Goal: Task Accomplishment & Management: Use online tool/utility

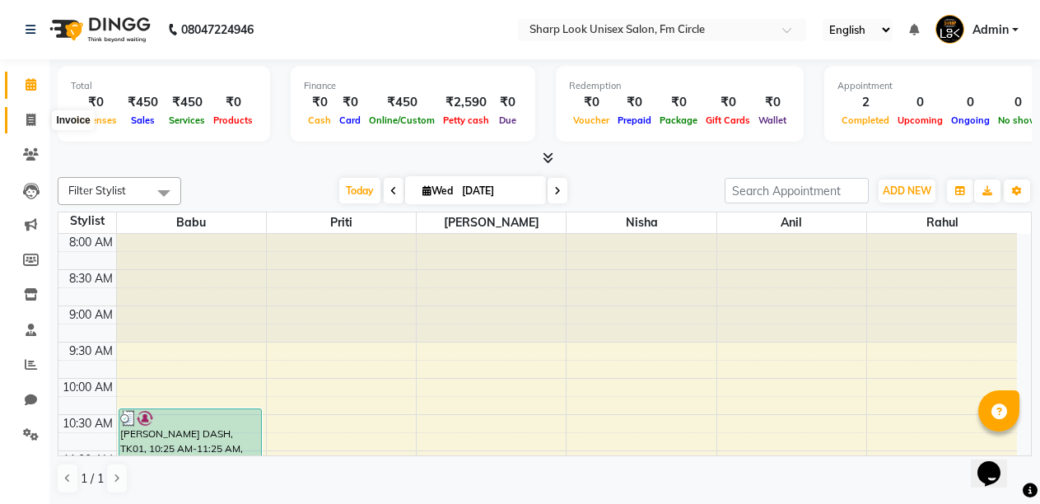
scroll to position [291, 0]
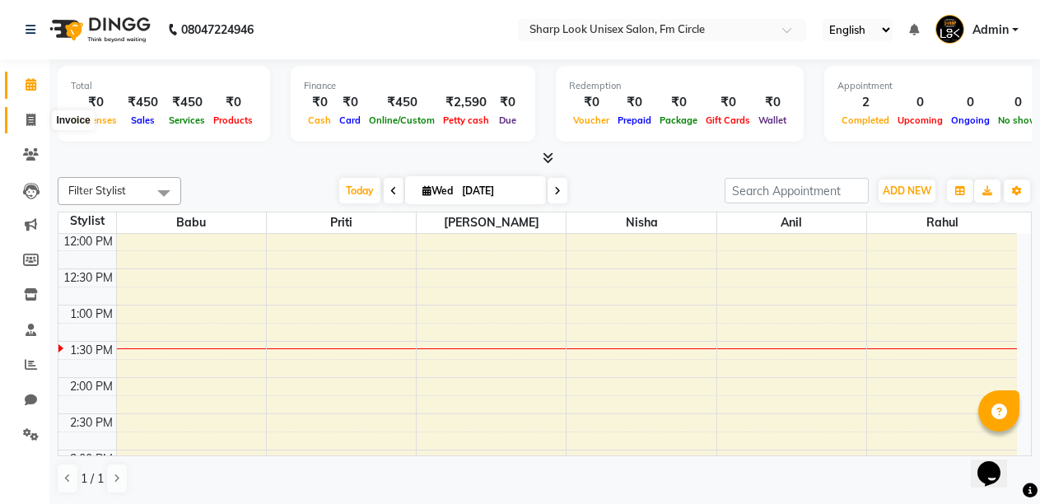
click at [35, 111] on span at bounding box center [30, 120] width 29 height 19
select select "service"
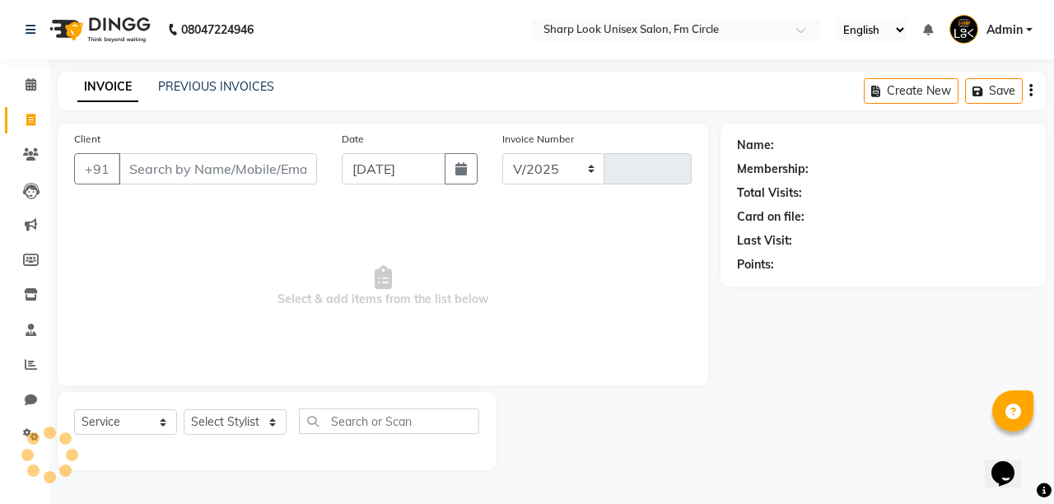
select select "804"
type input "2517"
click at [295, 170] on input "Client" at bounding box center [218, 168] width 198 height 31
click at [198, 412] on select "Select Stylist Admin [PERSON_NAME] [PERSON_NAME] Nisha [PERSON_NAME] Rahul" at bounding box center [235, 422] width 103 height 26
click at [240, 417] on select "Select Stylist Admin [PERSON_NAME] [PERSON_NAME] Nisha [PERSON_NAME] Rahul" at bounding box center [235, 422] width 103 height 26
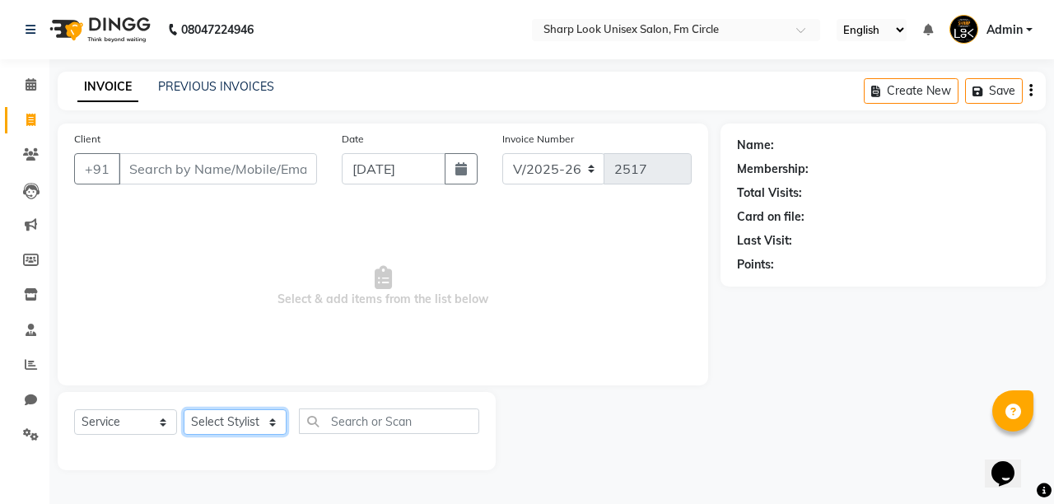
click at [240, 417] on select "Select Stylist Admin [PERSON_NAME] [PERSON_NAME] Nisha [PERSON_NAME] Rahul" at bounding box center [235, 422] width 103 height 26
select select "21228"
click at [184, 409] on select "Select Stylist Admin [PERSON_NAME] [PERSON_NAME] Nisha [PERSON_NAME] Rahul" at bounding box center [235, 422] width 103 height 26
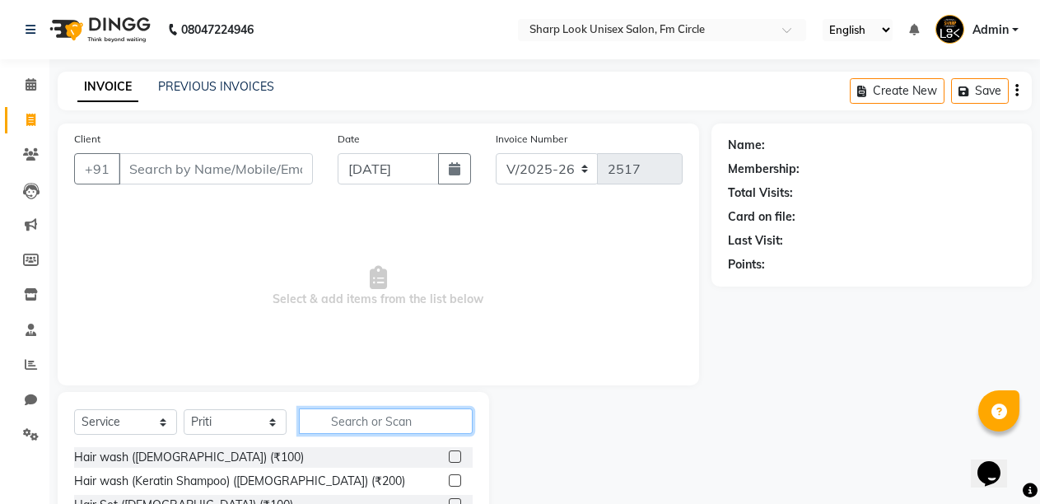
click at [434, 427] on input "text" at bounding box center [386, 421] width 174 height 26
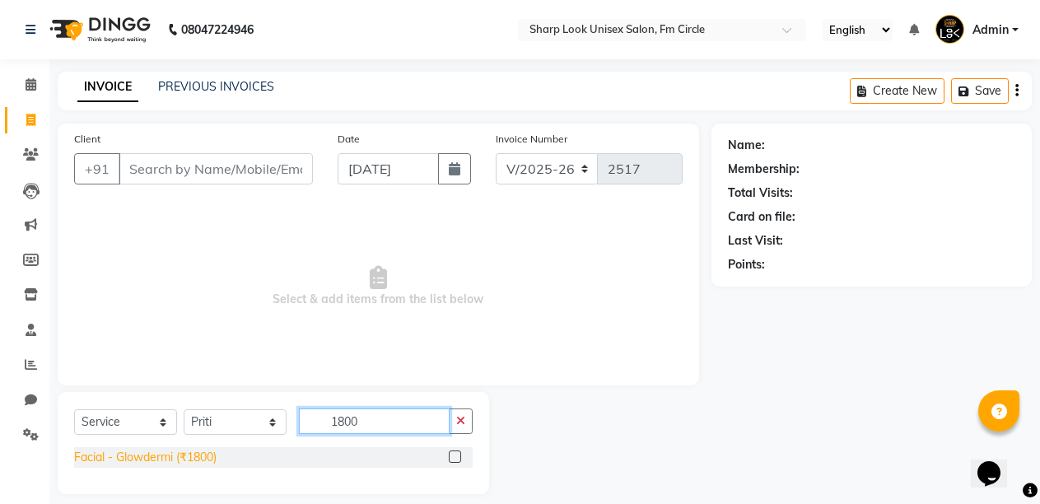
type input "1800"
click at [152, 458] on div "Facial - Glowdermi (₹1800)" at bounding box center [145, 457] width 142 height 17
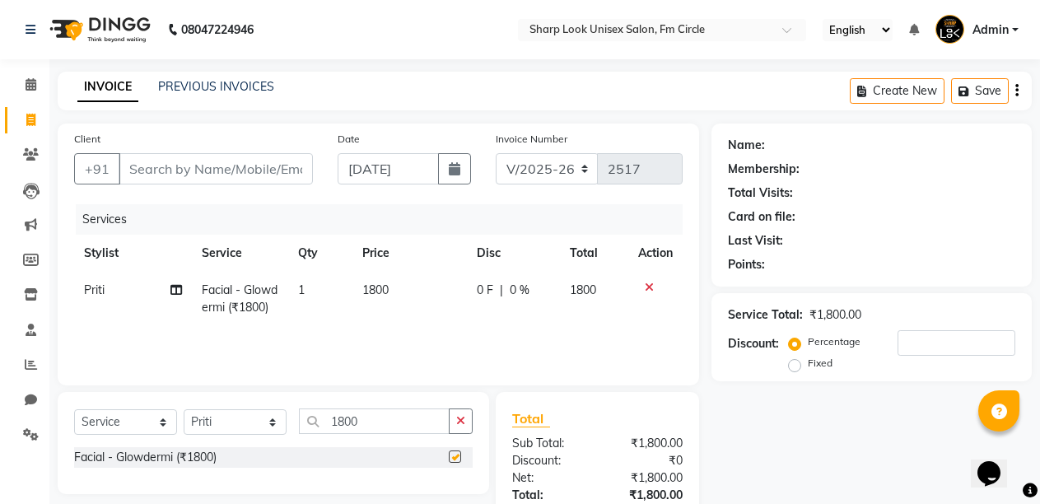
checkbox input "false"
click at [458, 412] on button "button" at bounding box center [461, 421] width 24 height 26
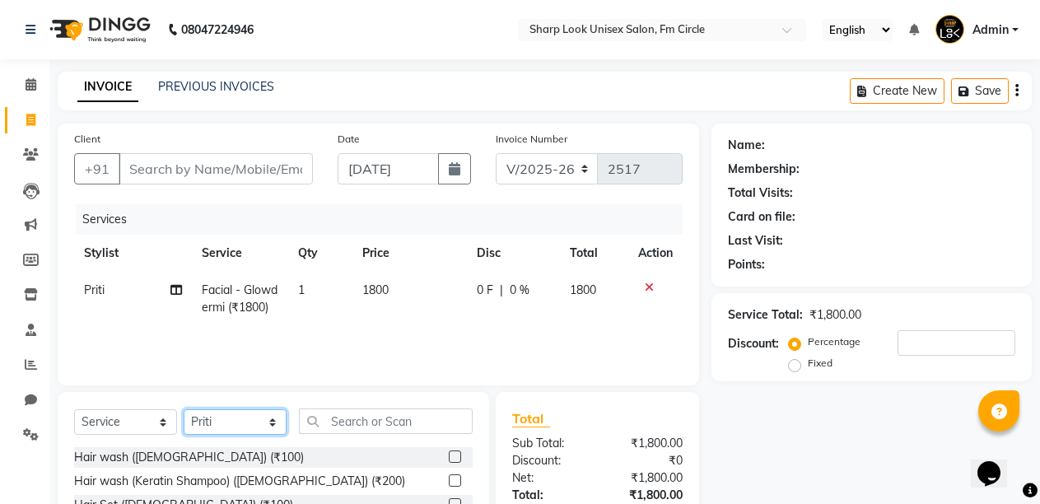
click at [269, 416] on select "Select Stylist Admin [PERSON_NAME] [PERSON_NAME] Nisha [PERSON_NAME] Rahul" at bounding box center [235, 422] width 103 height 26
select select "88424"
click at [184, 409] on select "Select Stylist Admin [PERSON_NAME] [PERSON_NAME] Nisha [PERSON_NAME] Rahul" at bounding box center [235, 422] width 103 height 26
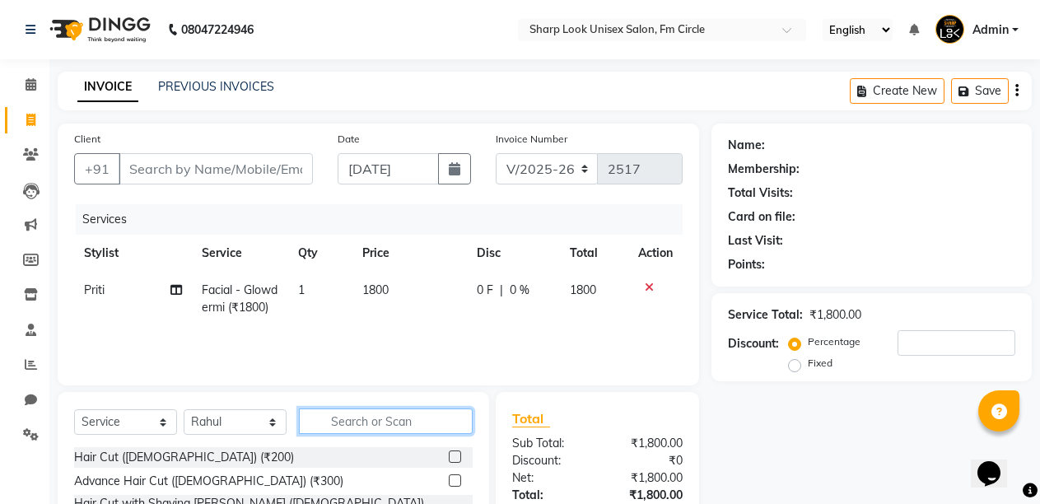
click at [372, 420] on input "text" at bounding box center [386, 421] width 174 height 26
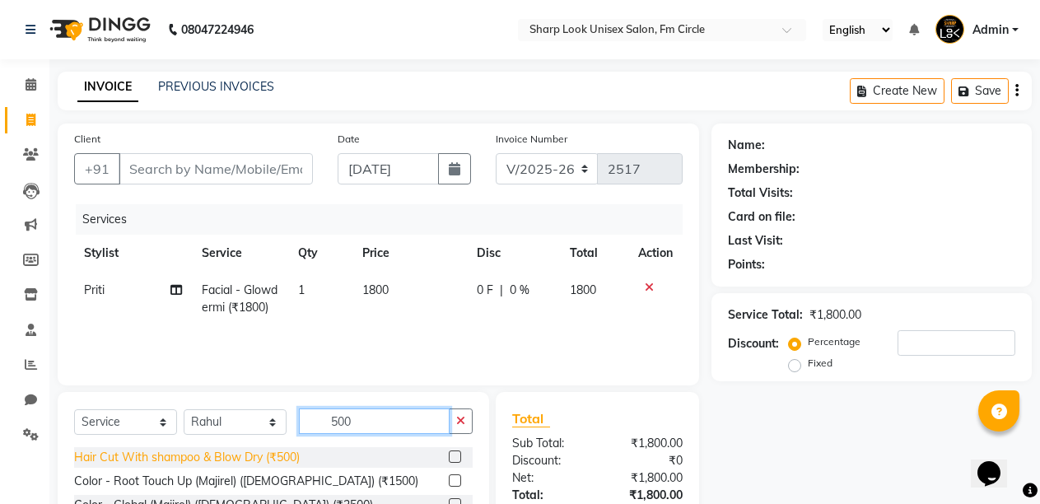
type input "500"
click at [244, 462] on div "Hair Cut With shampoo & Blow Dry (₹500)" at bounding box center [187, 457] width 226 height 17
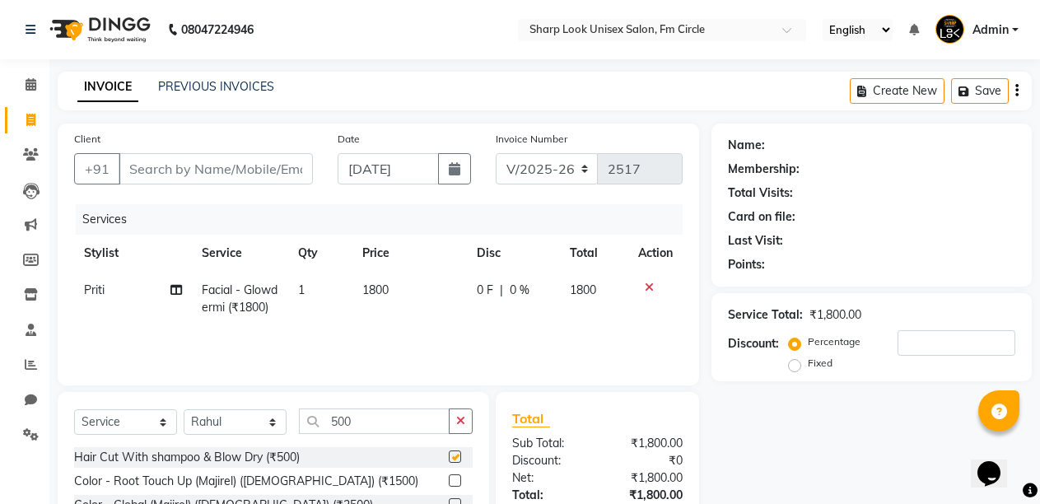
checkbox input "false"
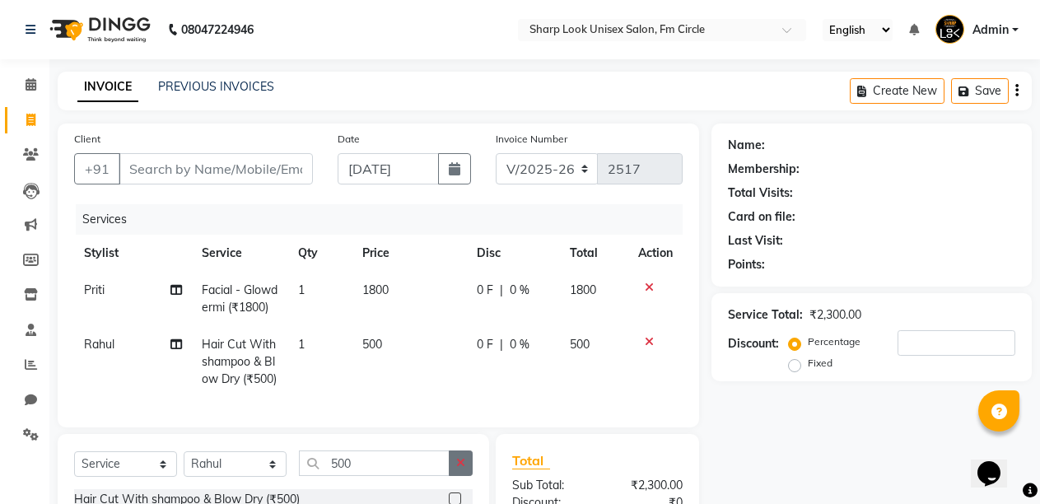
click at [459, 468] on icon "button" at bounding box center [460, 463] width 9 height 12
click at [362, 476] on input "text" at bounding box center [386, 463] width 174 height 26
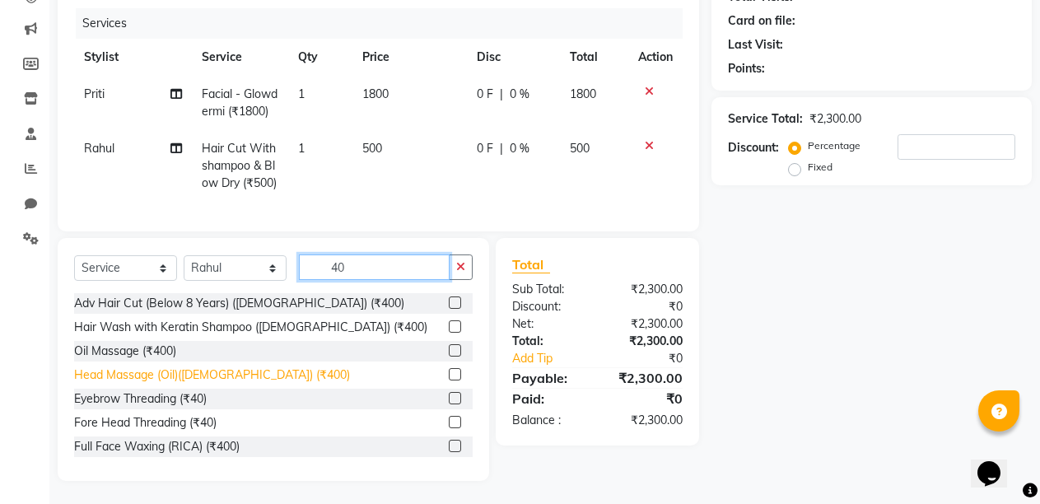
scroll to position [212, 0]
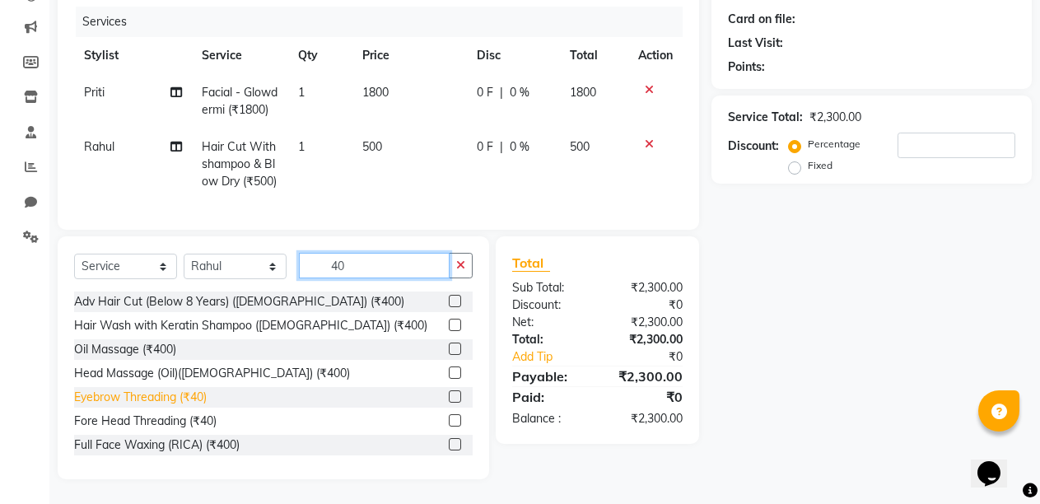
type input "40"
click at [172, 397] on div "Eyebrow Threading (₹40)" at bounding box center [140, 397] width 133 height 17
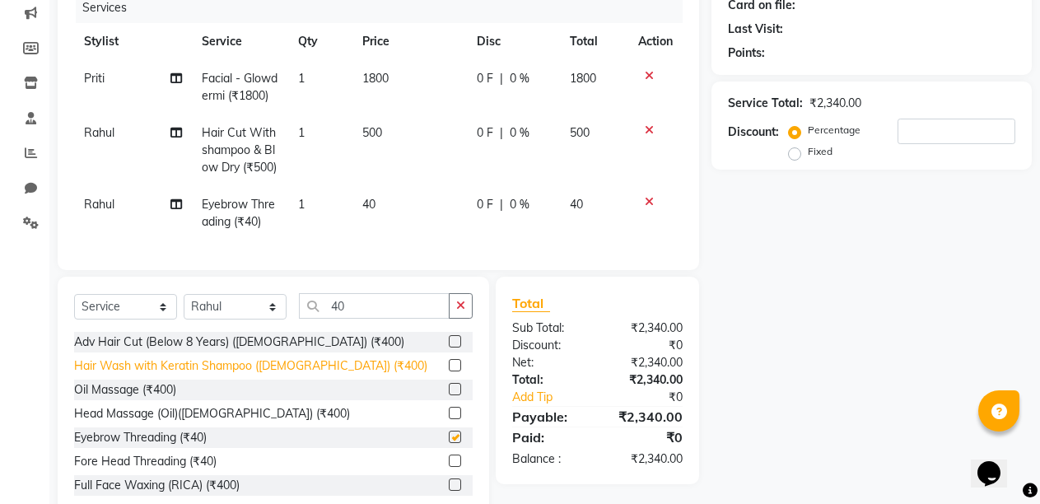
checkbox input "false"
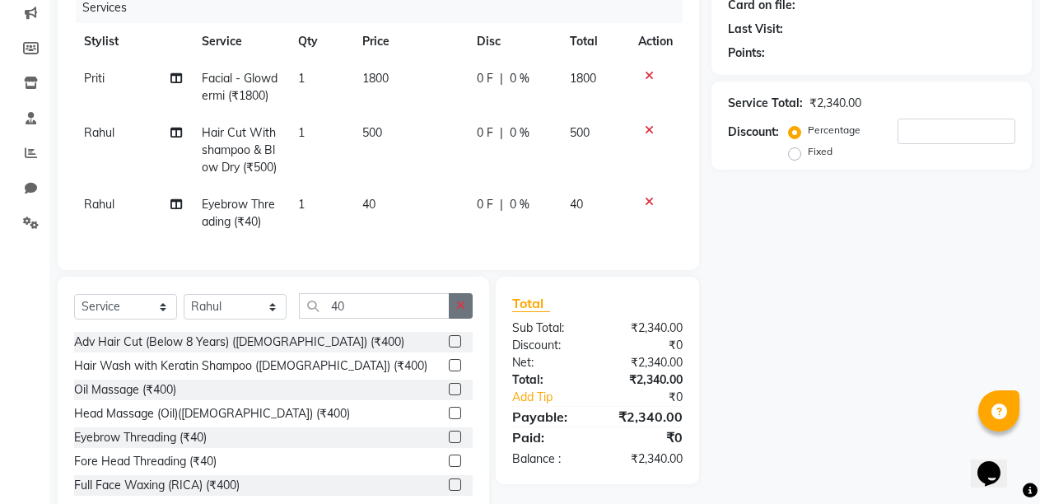
click at [452, 319] on button "button" at bounding box center [461, 306] width 24 height 26
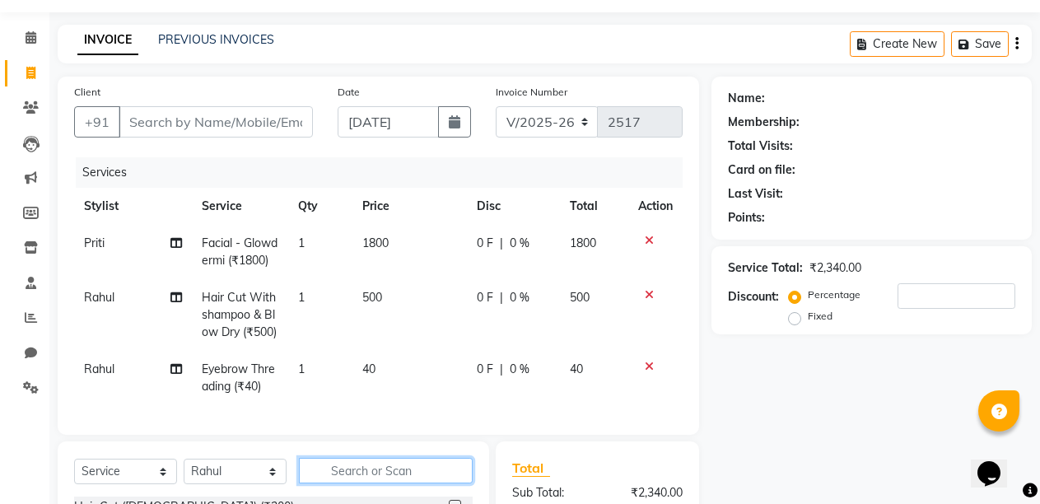
scroll to position [0, 0]
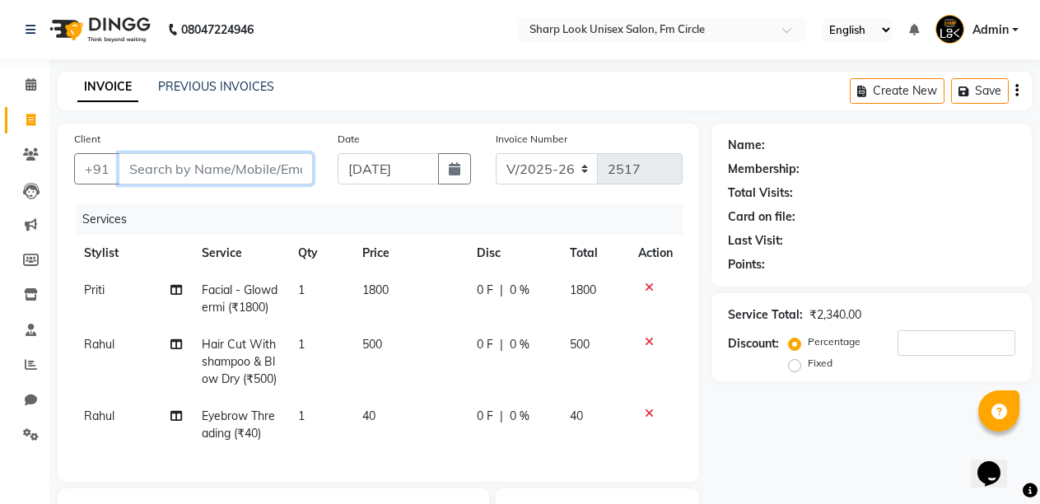
click at [202, 157] on input "Client" at bounding box center [216, 168] width 194 height 31
click at [175, 174] on input "Client" at bounding box center [216, 168] width 194 height 31
click at [255, 180] on input "Client" at bounding box center [216, 168] width 194 height 31
type input "9"
type input "0"
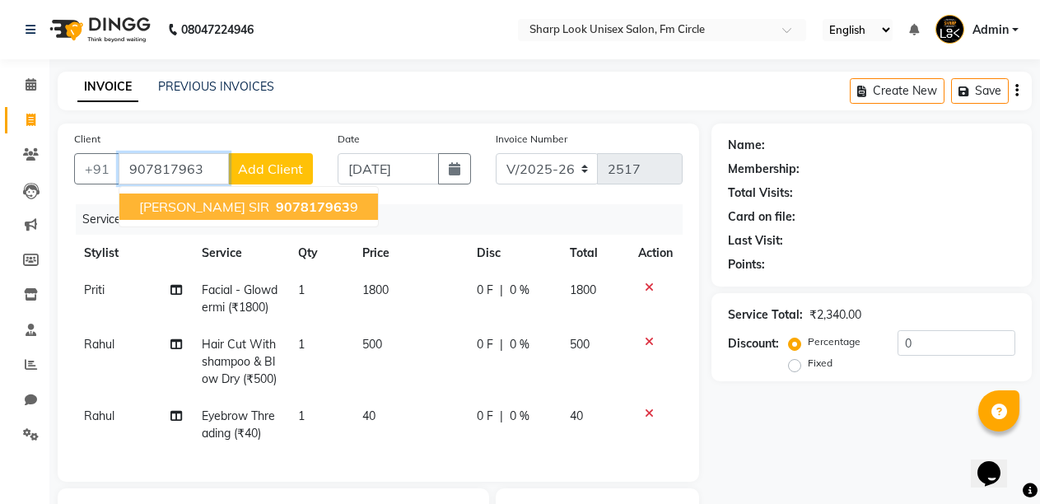
click at [276, 200] on span "907817963" at bounding box center [313, 206] width 74 height 16
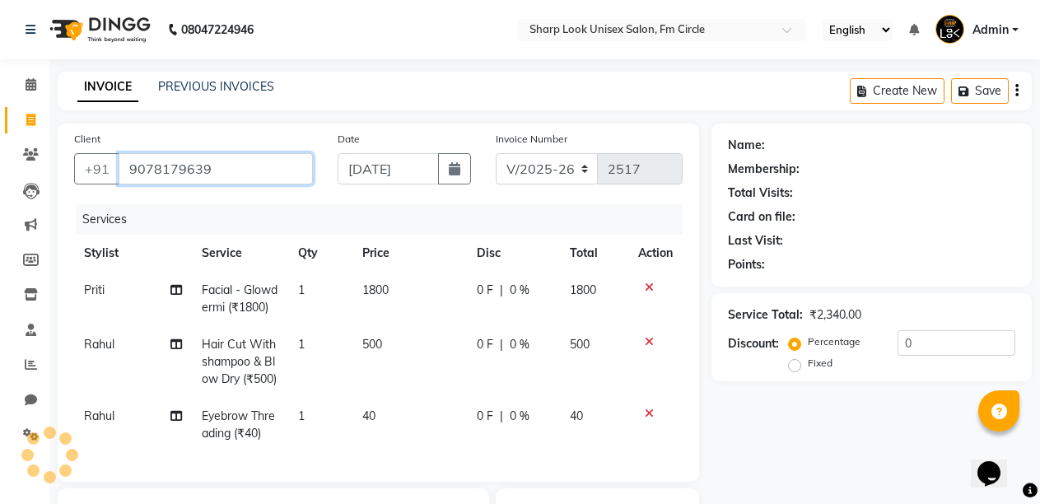
type input "9078179639"
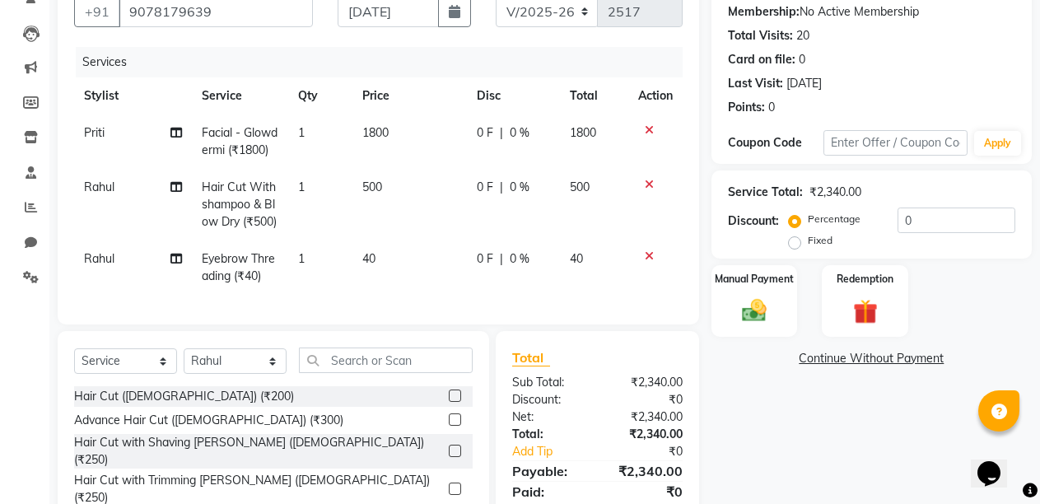
scroll to position [165, 0]
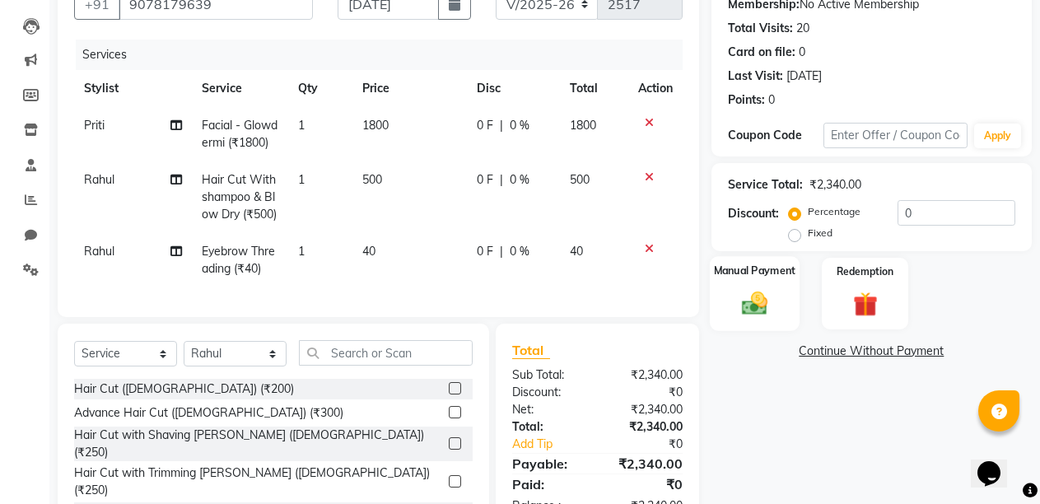
click at [732, 286] on div "Manual Payment" at bounding box center [755, 293] width 90 height 75
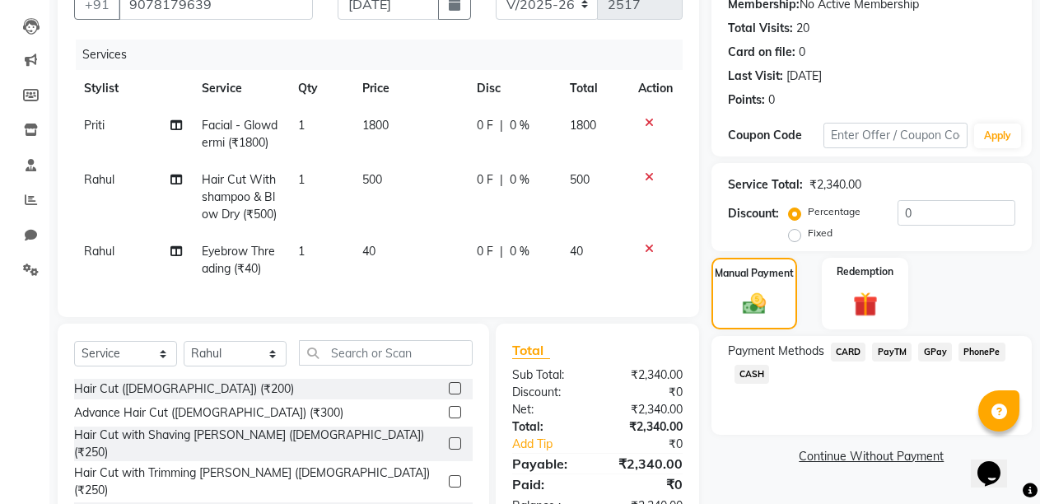
click at [887, 351] on span "PayTM" at bounding box center [892, 351] width 40 height 19
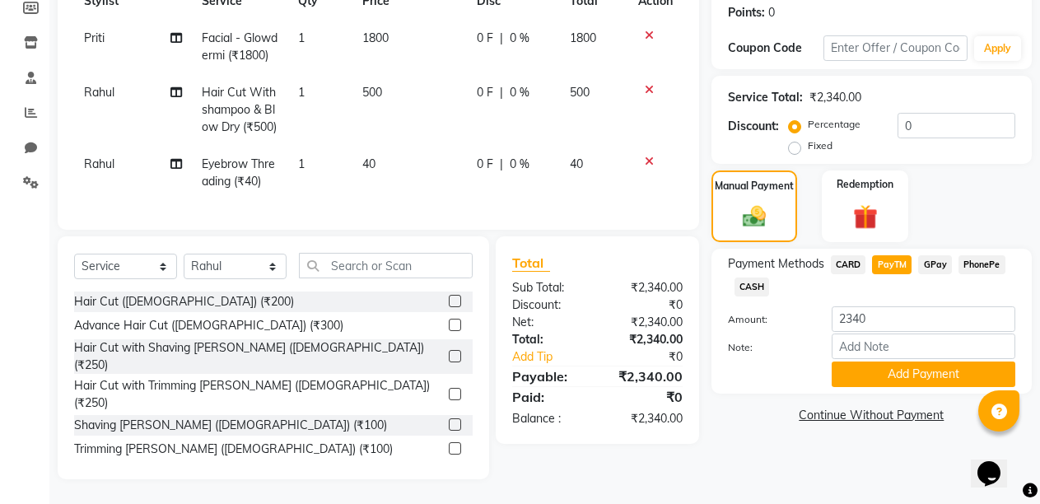
scroll to position [266, 0]
click at [880, 361] on button "Add Payment" at bounding box center [923, 374] width 184 height 26
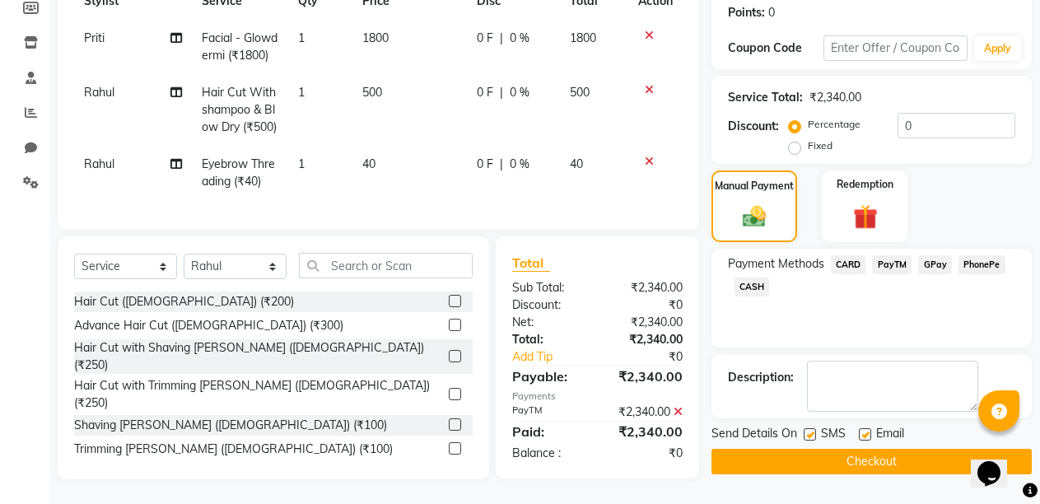
click at [863, 428] on label at bounding box center [865, 434] width 12 height 12
click at [863, 430] on input "checkbox" at bounding box center [864, 435] width 11 height 11
checkbox input "false"
click at [856, 449] on button "Checkout" at bounding box center [871, 462] width 320 height 26
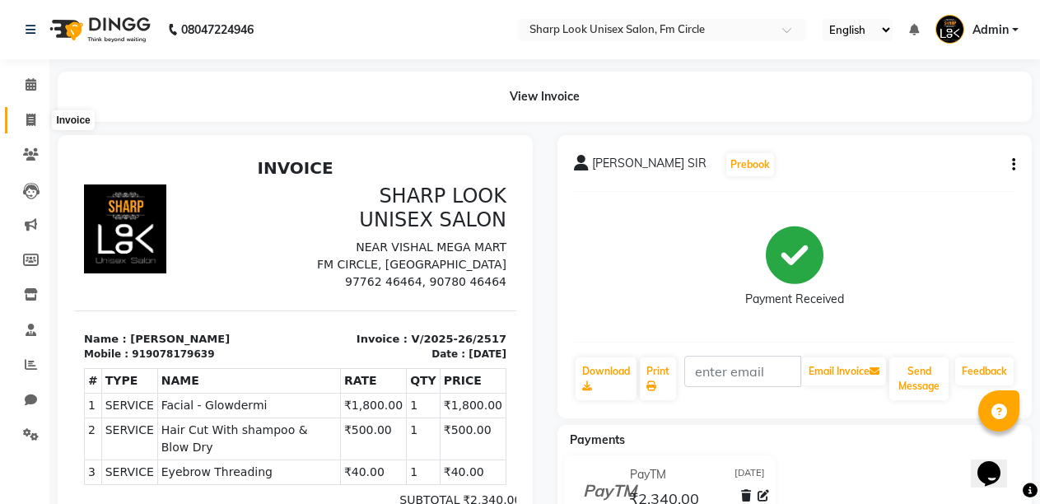
click at [29, 122] on icon at bounding box center [30, 120] width 9 height 12
select select "service"
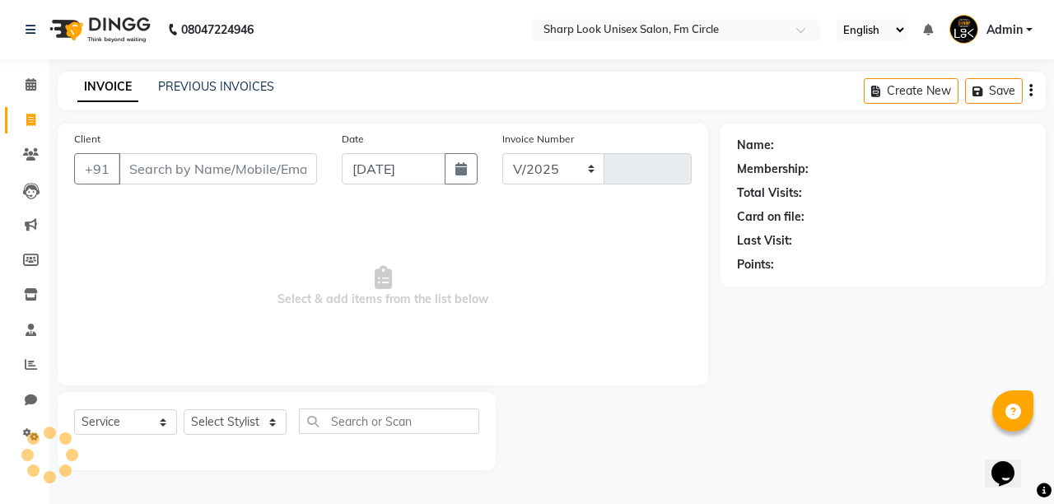
select select "804"
type input "2518"
click at [167, 174] on input "Client" at bounding box center [218, 168] width 198 height 31
click at [233, 83] on link "PREVIOUS INVOICES" at bounding box center [216, 86] width 116 height 15
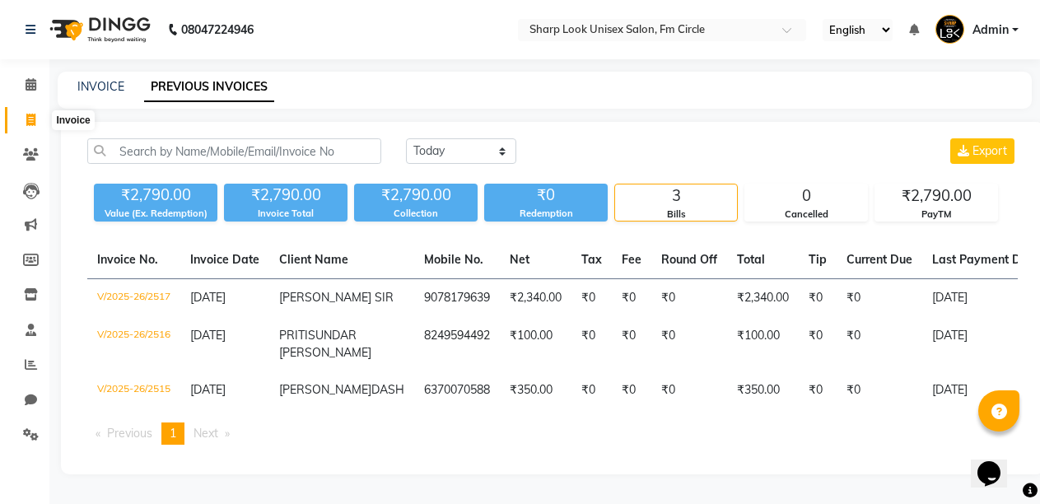
click at [23, 116] on span at bounding box center [30, 120] width 29 height 19
select select "service"
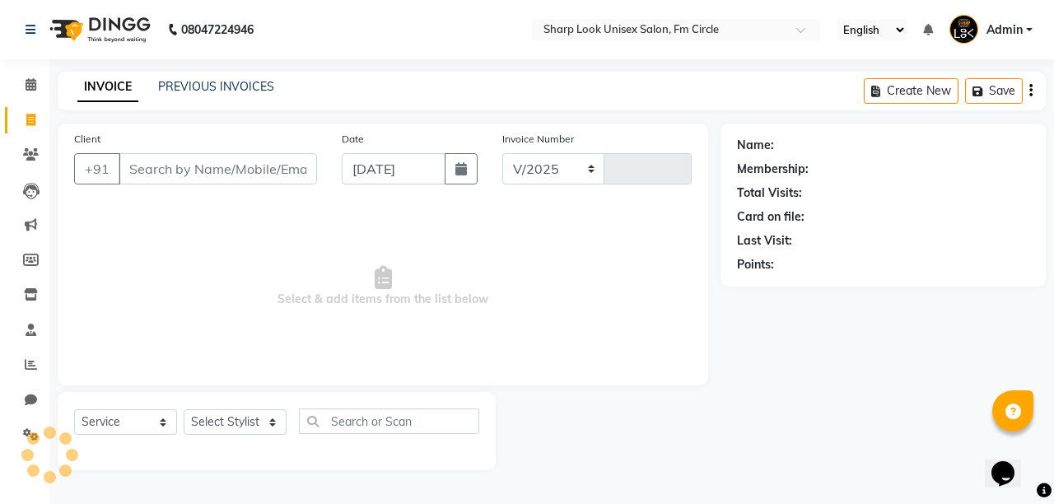
select select "804"
type input "2518"
click at [235, 77] on div "INVOICE PREVIOUS INVOICES Create New Save" at bounding box center [552, 91] width 988 height 39
click at [227, 95] on div "INVOICE PREVIOUS INVOICES" at bounding box center [176, 87] width 236 height 19
click at [235, 86] on link "PREVIOUS INVOICES" at bounding box center [216, 86] width 116 height 15
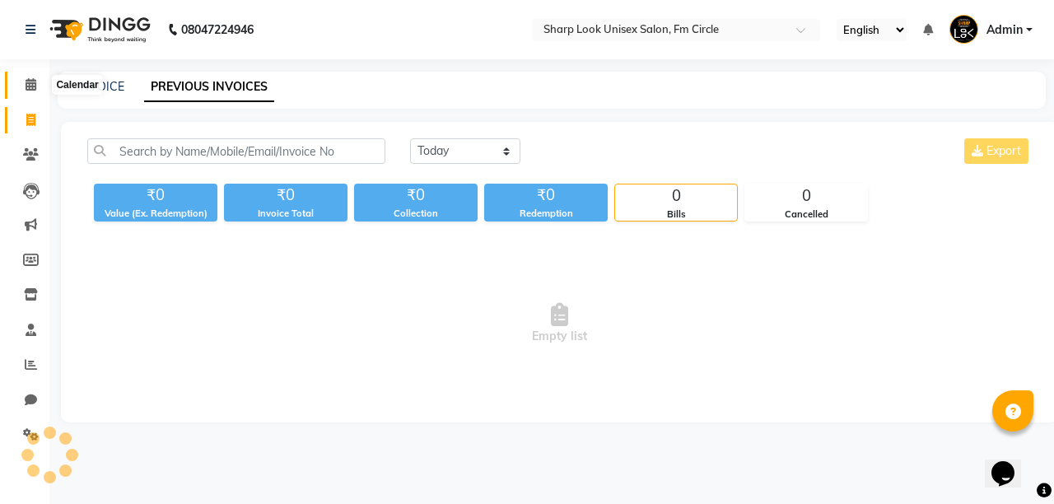
click at [28, 83] on icon at bounding box center [31, 84] width 11 height 12
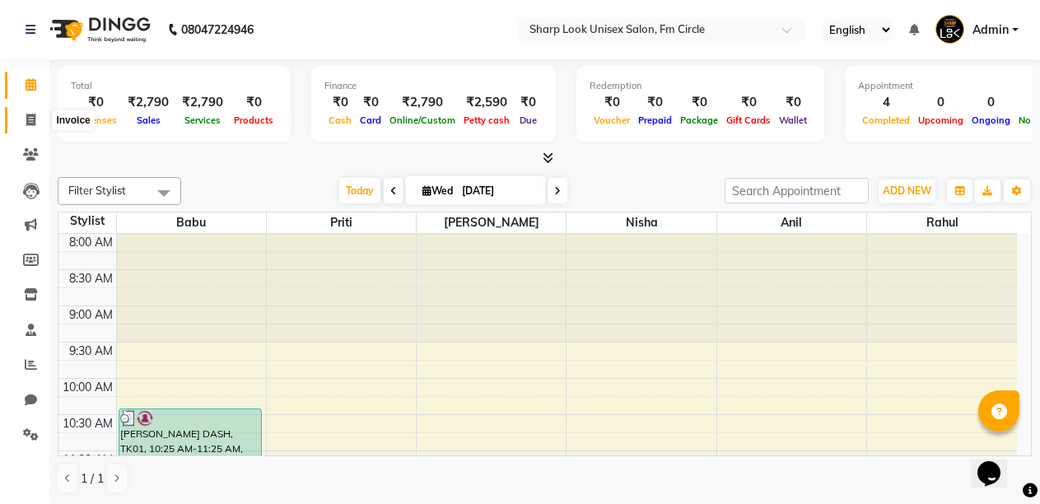
click at [30, 114] on icon at bounding box center [30, 120] width 9 height 12
select select "service"
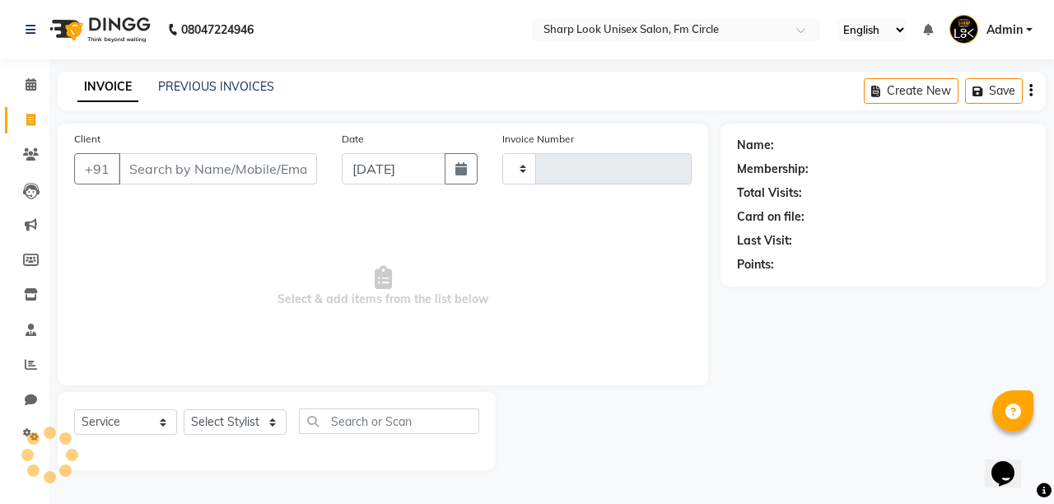
type input "2518"
select select "804"
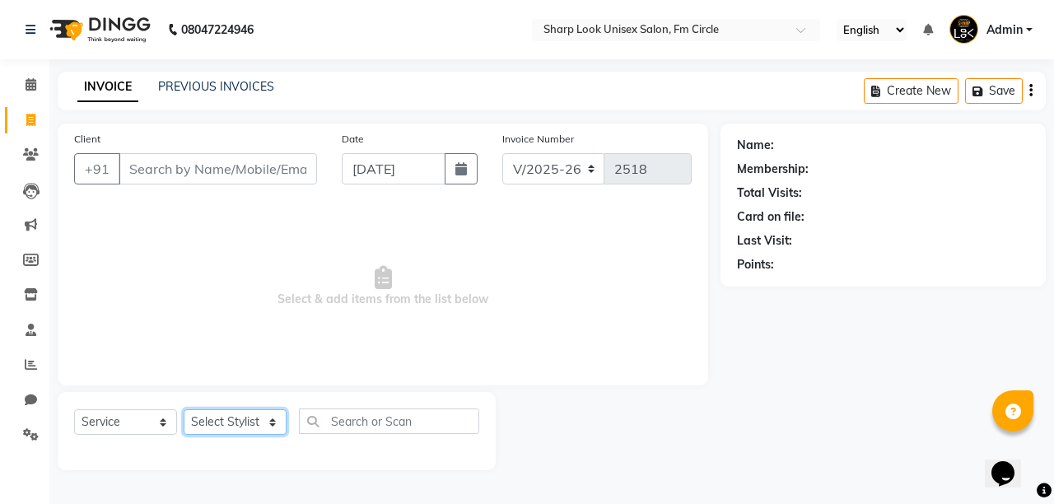
click at [226, 418] on select "Select Stylist Admin [PERSON_NAME] [PERSON_NAME] Nisha [PERSON_NAME] Rahul" at bounding box center [235, 422] width 103 height 26
select select "88424"
click at [184, 409] on select "Select Stylist Admin [PERSON_NAME] [PERSON_NAME] Nisha [PERSON_NAME] Rahul" at bounding box center [235, 422] width 103 height 26
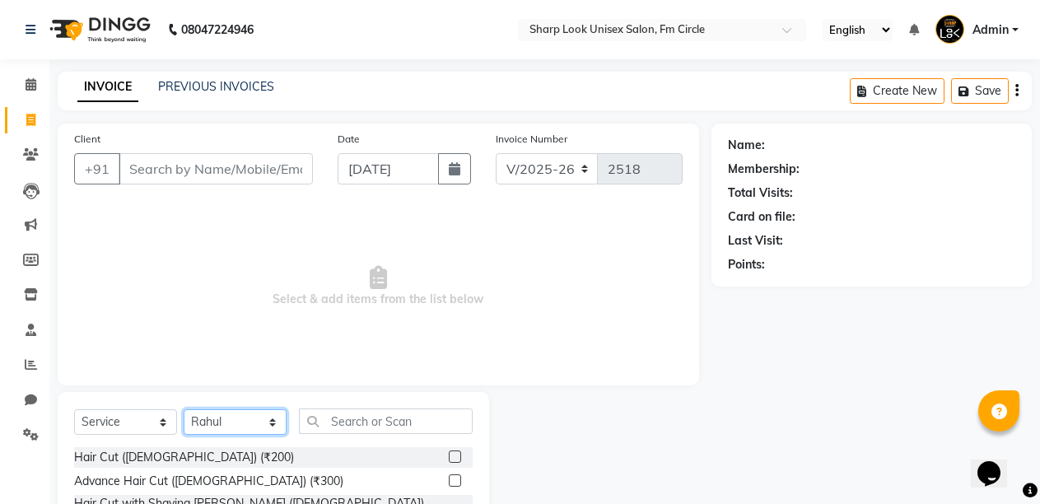
scroll to position [156, 0]
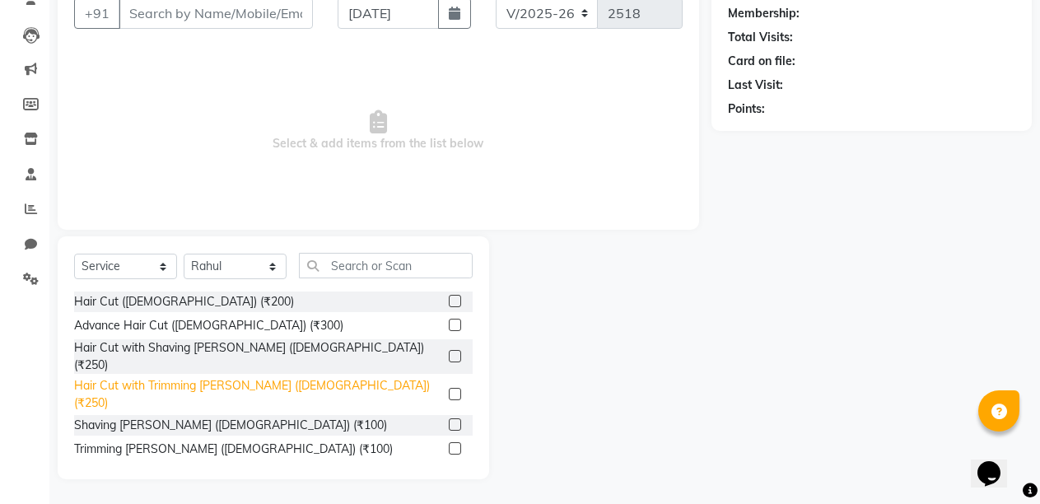
click at [258, 380] on div "Hair Cut with Trimming [PERSON_NAME] ([DEMOGRAPHIC_DATA]) (₹250)" at bounding box center [258, 394] width 368 height 35
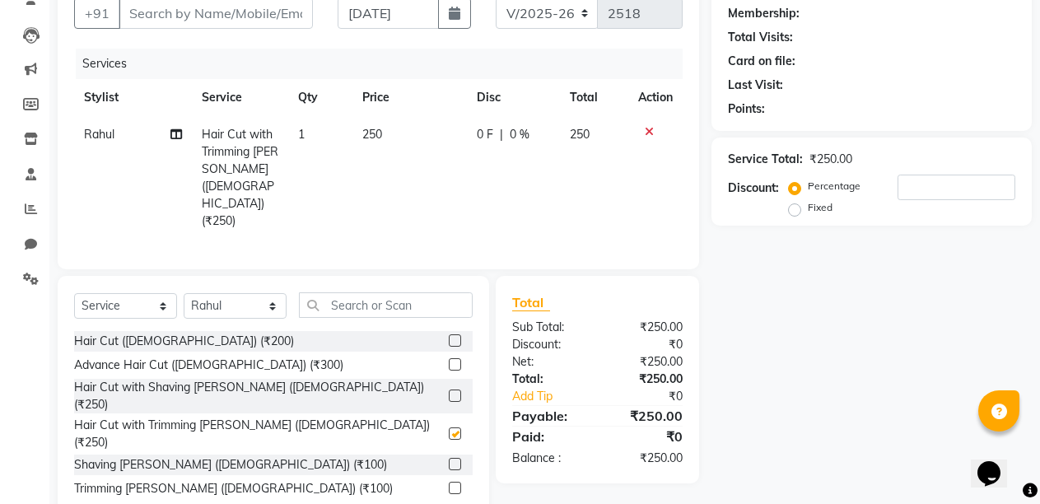
checkbox input "false"
click at [402, 292] on input "text" at bounding box center [386, 305] width 174 height 26
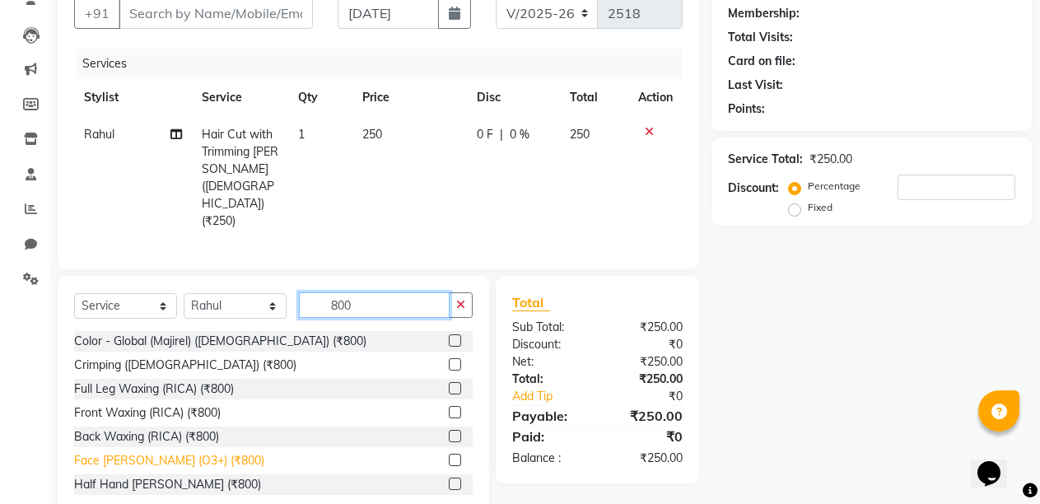
type input "800"
click at [160, 452] on div "Face [PERSON_NAME] (O3+) (₹800)" at bounding box center [169, 460] width 190 height 17
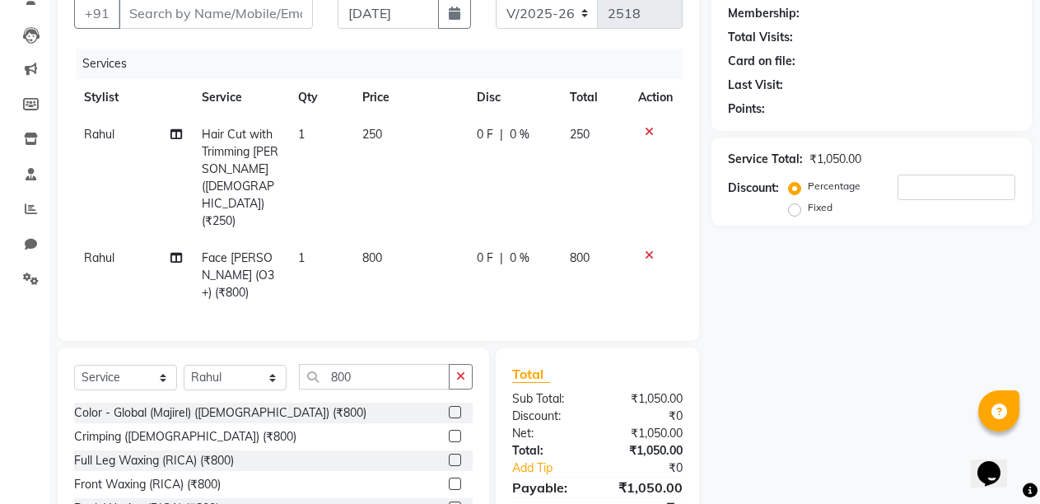
checkbox input "false"
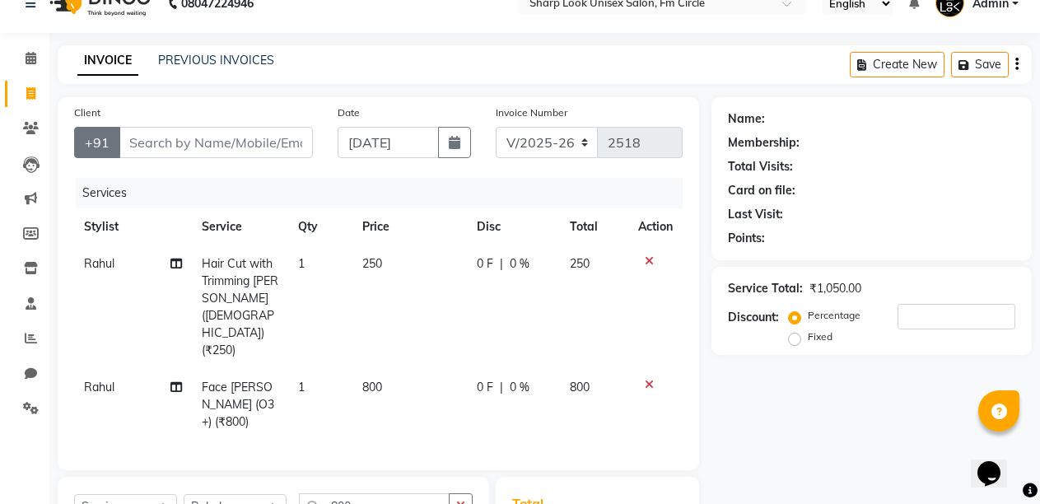
scroll to position [0, 0]
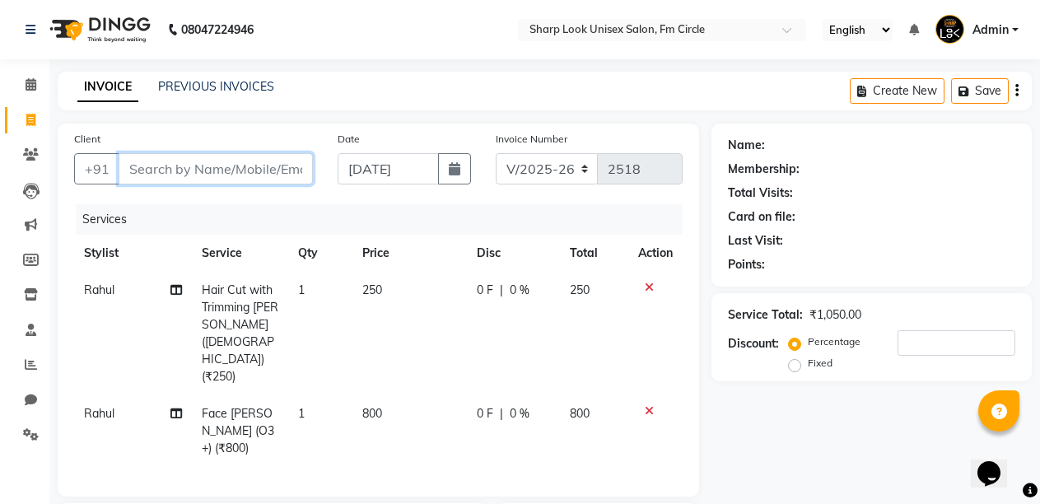
click at [143, 164] on input "Client" at bounding box center [216, 168] width 194 height 31
type input "9"
type input "0"
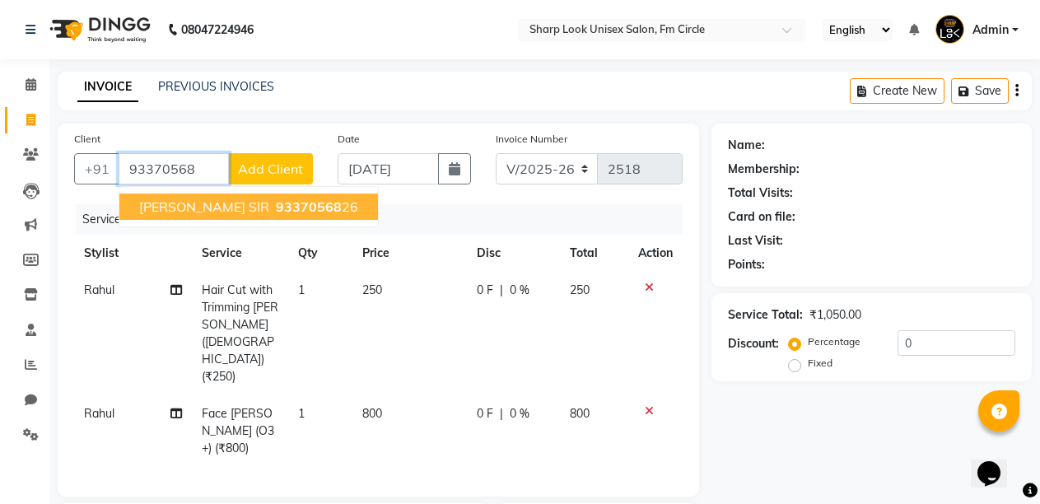
click at [208, 209] on span "[PERSON_NAME] SIR" at bounding box center [204, 206] width 130 height 16
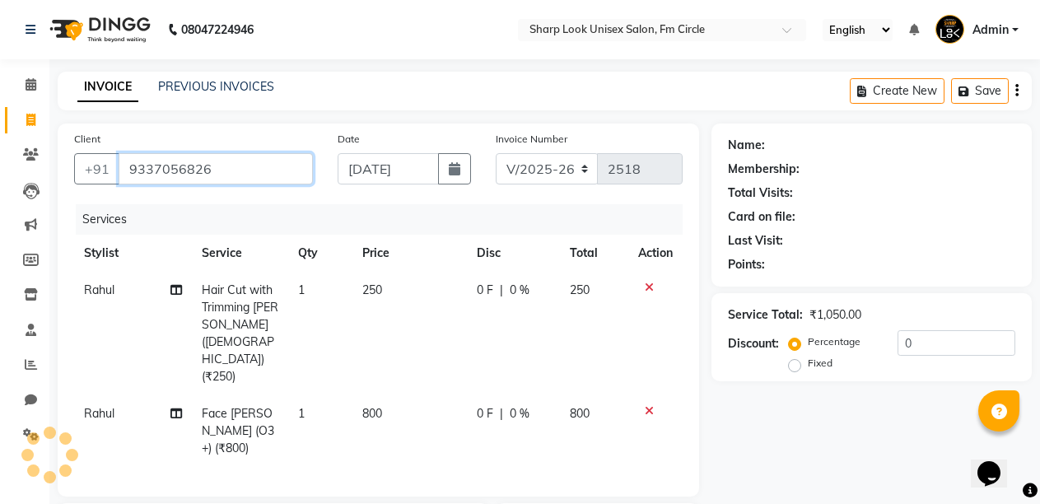
type input "9337056826"
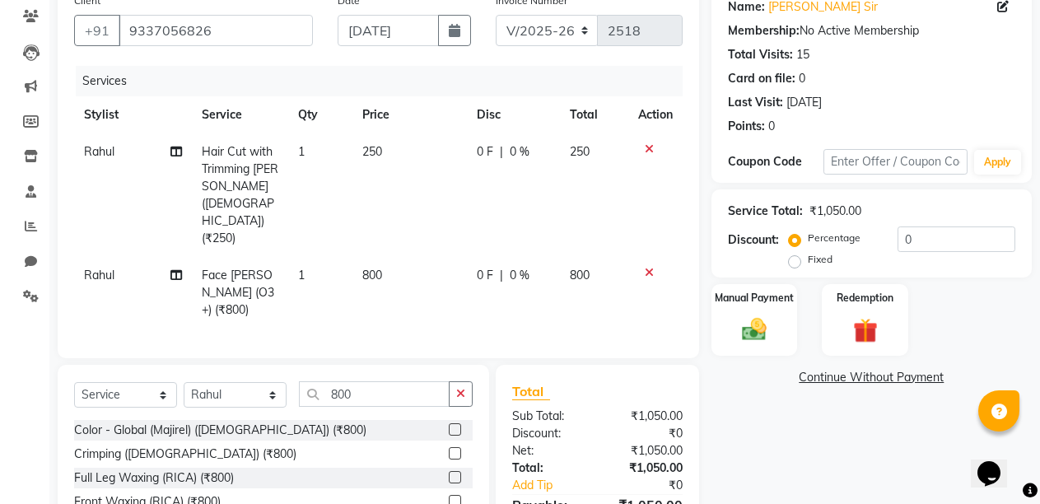
scroll to position [165, 0]
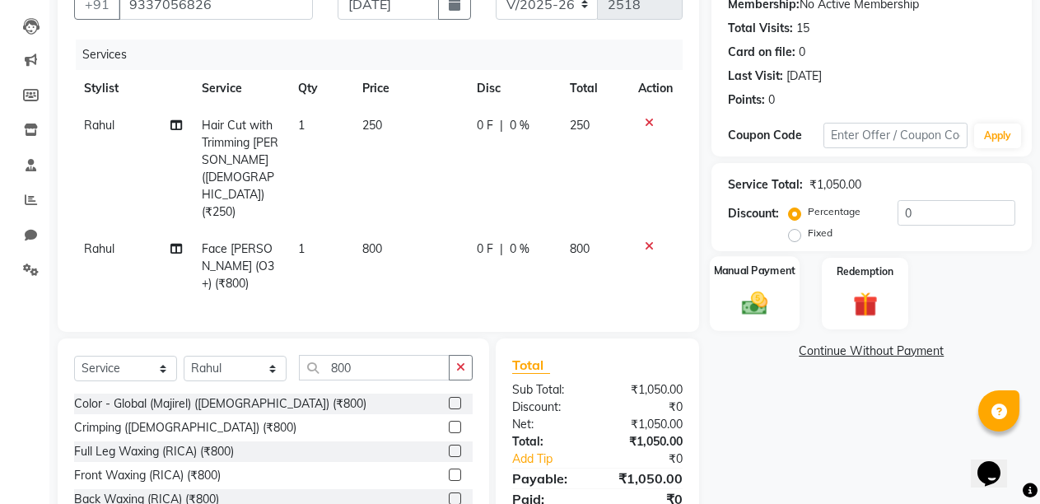
click at [753, 298] on img at bounding box center [754, 303] width 42 height 30
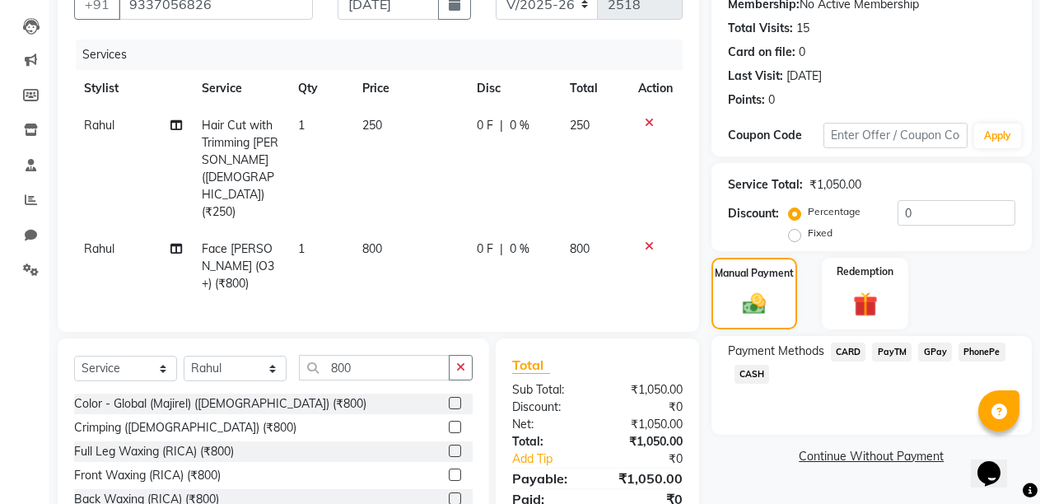
click at [894, 353] on span "PayTM" at bounding box center [892, 351] width 40 height 19
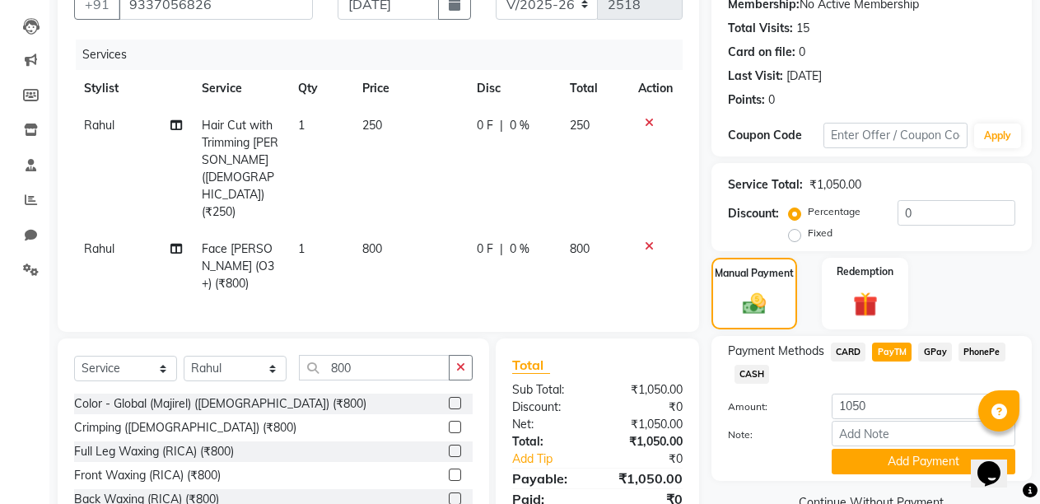
scroll to position [229, 0]
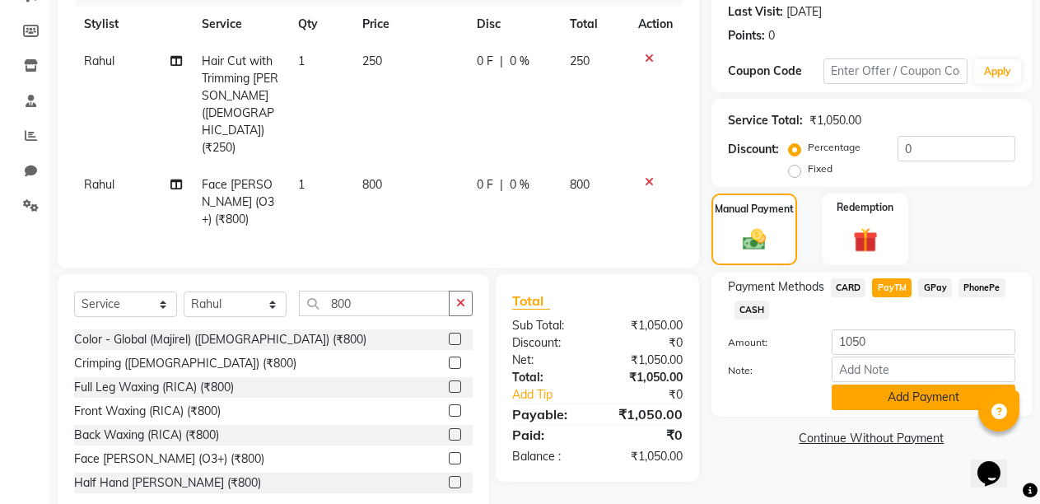
click at [880, 402] on button "Add Payment" at bounding box center [923, 397] width 184 height 26
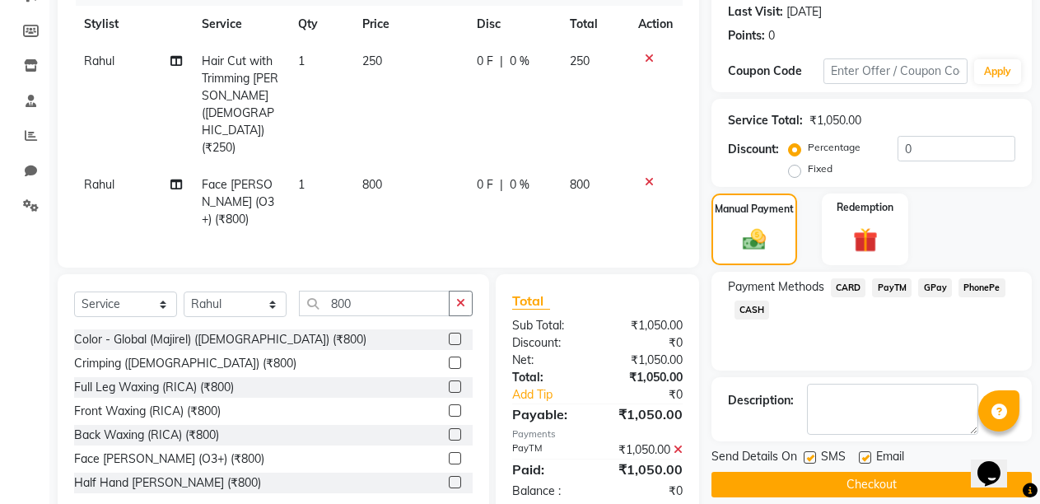
scroll to position [247, 0]
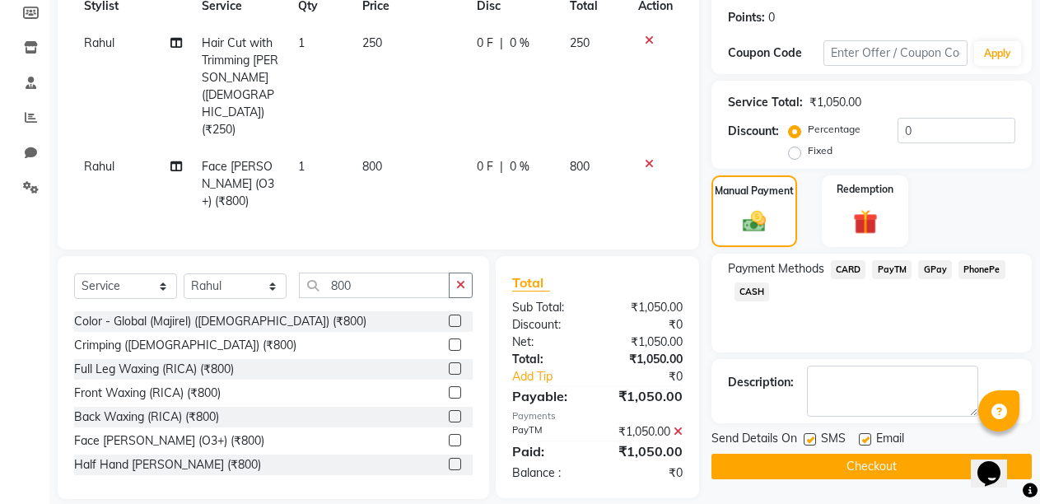
drag, startPoint x: 866, startPoint y: 436, endPoint x: 866, endPoint y: 461, distance: 24.7
click at [867, 436] on label at bounding box center [865, 439] width 12 height 12
click at [867, 436] on input "checkbox" at bounding box center [864, 440] width 11 height 11
checkbox input "false"
click at [862, 472] on button "Checkout" at bounding box center [871, 467] width 320 height 26
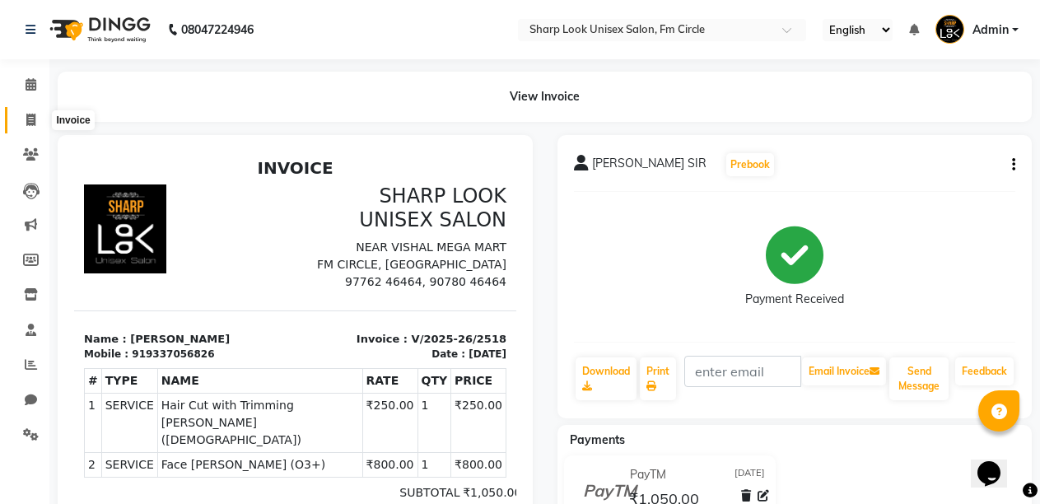
click at [30, 116] on icon at bounding box center [30, 120] width 9 height 12
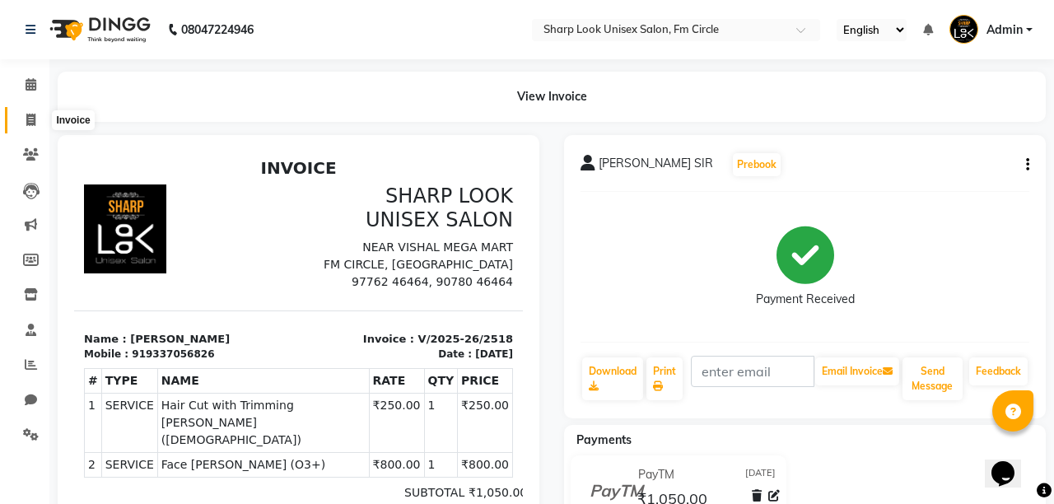
select select "804"
select select "service"
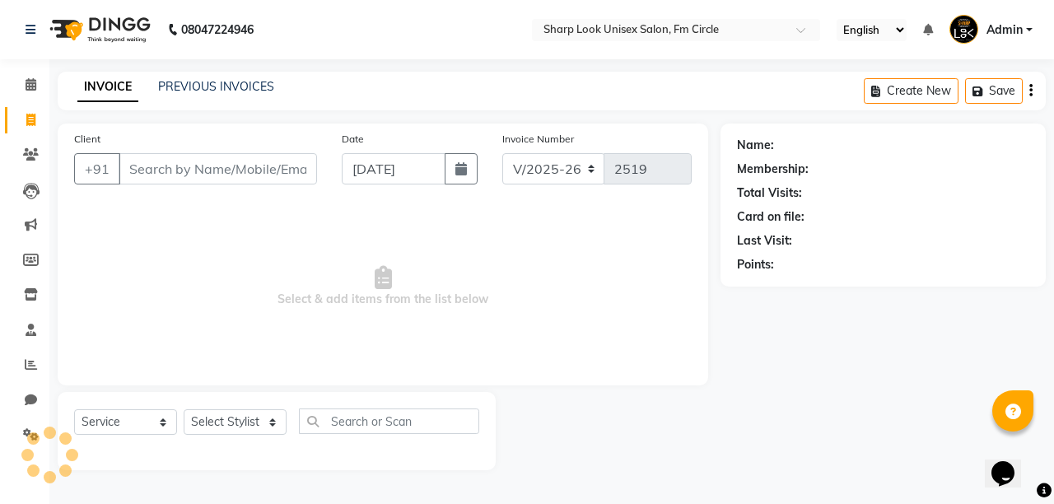
click at [201, 167] on input "Client" at bounding box center [218, 168] width 198 height 31
